Goal: Information Seeking & Learning: Learn about a topic

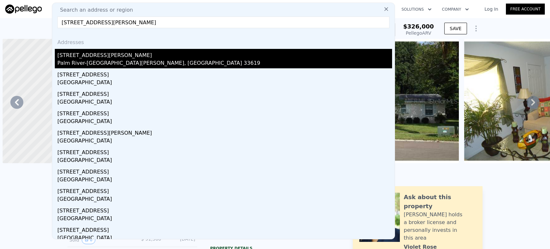
scroll to position [0, 151]
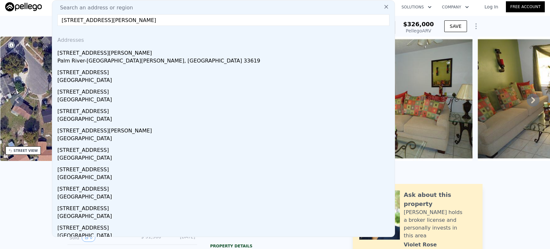
drag, startPoint x: 128, startPoint y: 20, endPoint x: 52, endPoint y: 23, distance: 76.2
click at [52, 23] on div "Search an address or region [STREET_ADDRESS][PERSON_NAME] Addresses [STREET_ADD…" at bounding box center [223, 118] width 343 height 237
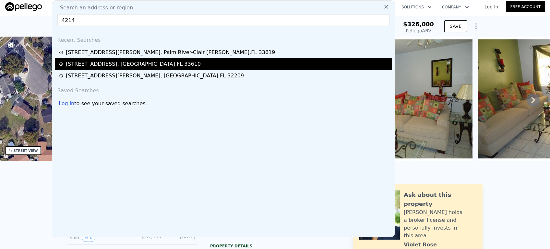
type input "4214"
click at [90, 64] on div "[STREET_ADDRESS]" at bounding box center [133, 64] width 135 height 8
type input "3"
type input "968"
type input "1539"
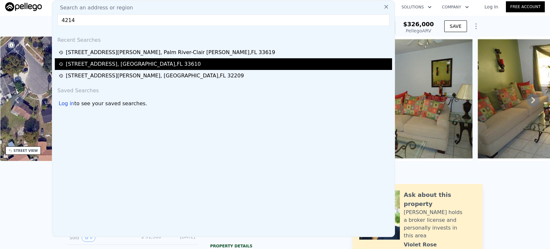
type input "4899"
type input "6999"
type input "$ 296,000"
type input "$ 212,552"
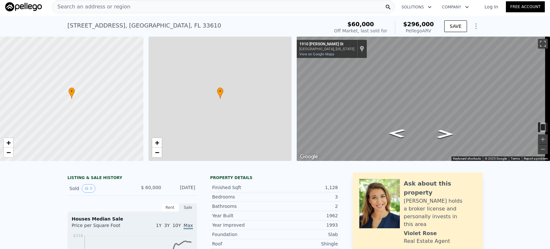
scroll to position [0, 3]
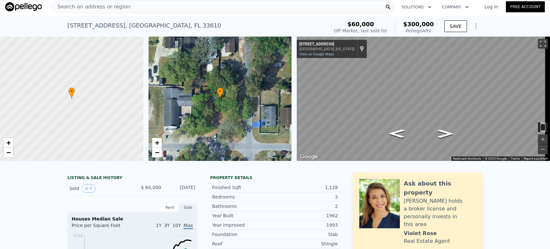
type input "$ 300,000"
type input "$ 216,306"
checkbox input "false"
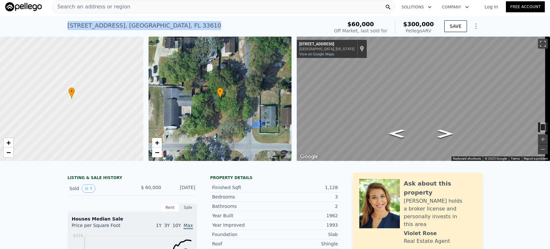
drag, startPoint x: 65, startPoint y: 25, endPoint x: 152, endPoint y: 26, distance: 86.2
click at [152, 26] on div "[STREET_ADDRESS] Sold [DATE] for $60k (~ARV $300k )" at bounding box center [196, 27] width 259 height 18
copy div "[STREET_ADDRESS]"
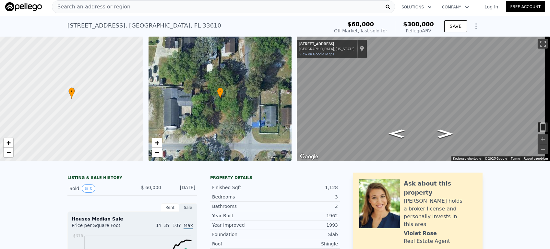
click at [85, 7] on span "Search an address or region" at bounding box center [91, 7] width 78 height 8
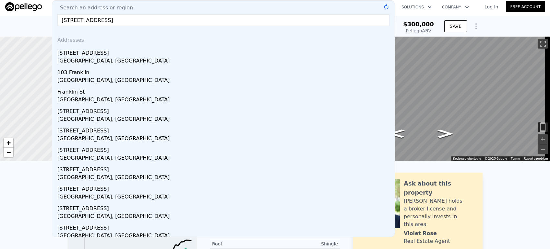
type input "[STREET_ADDRESS]"
